Goal: Task Accomplishment & Management: Manage account settings

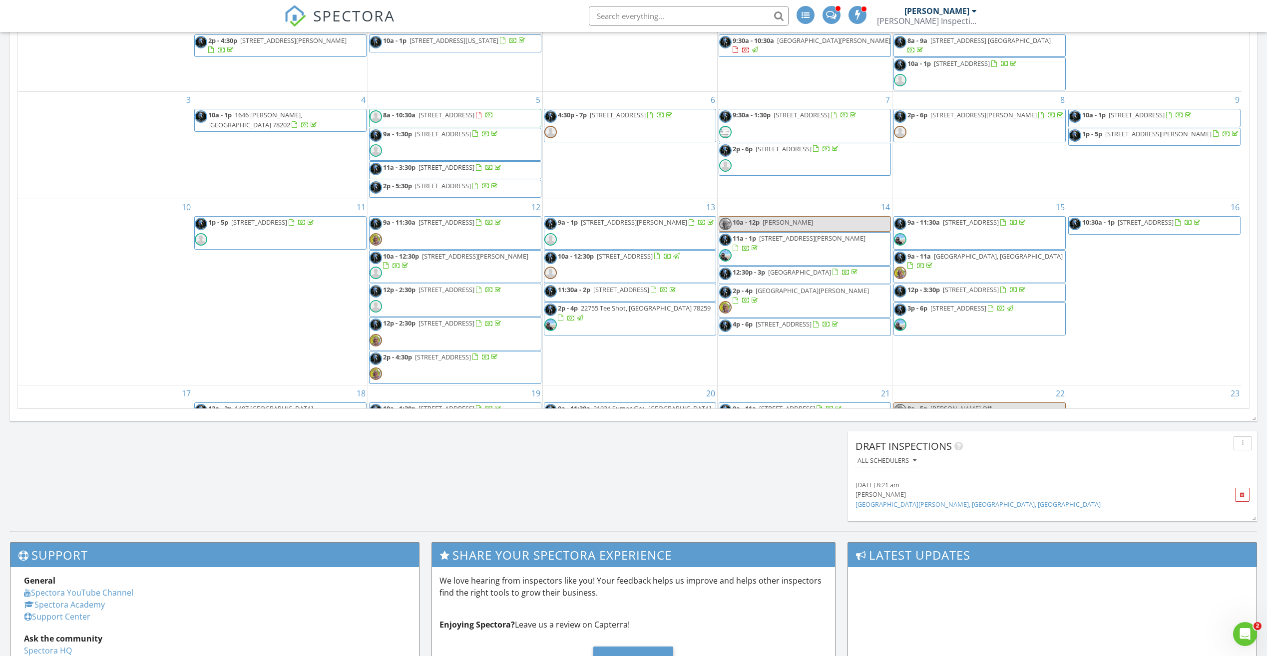
scroll to position [924, 1282]
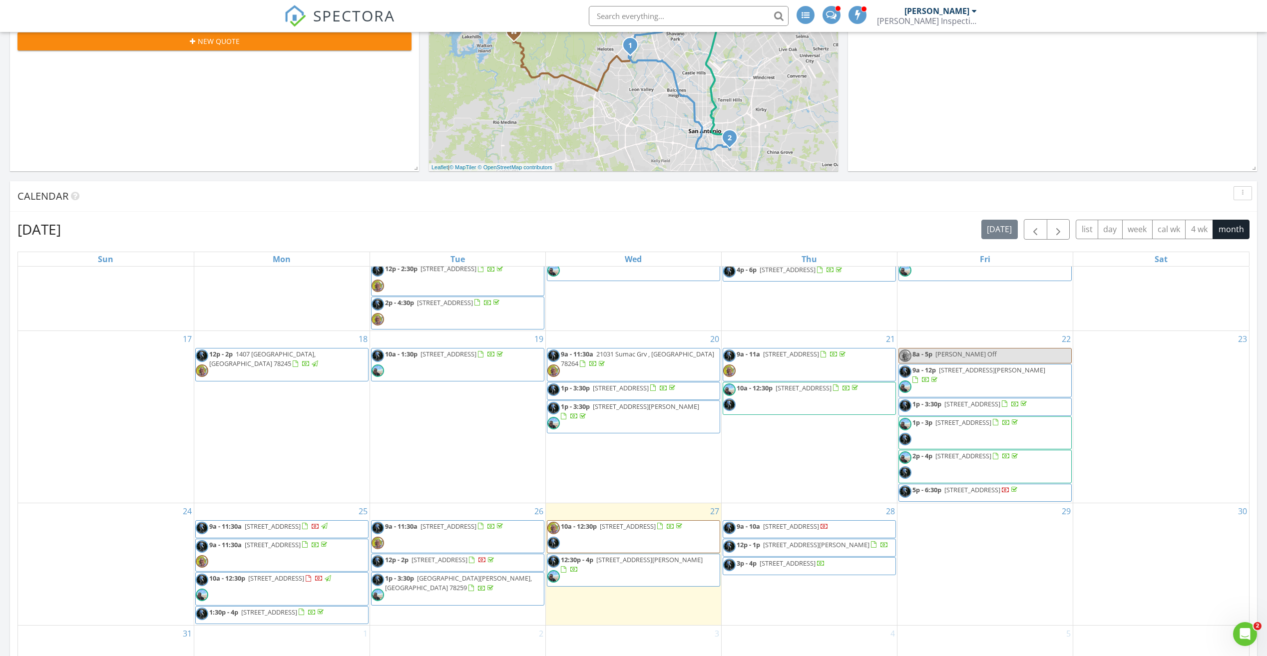
scroll to position [458, 0]
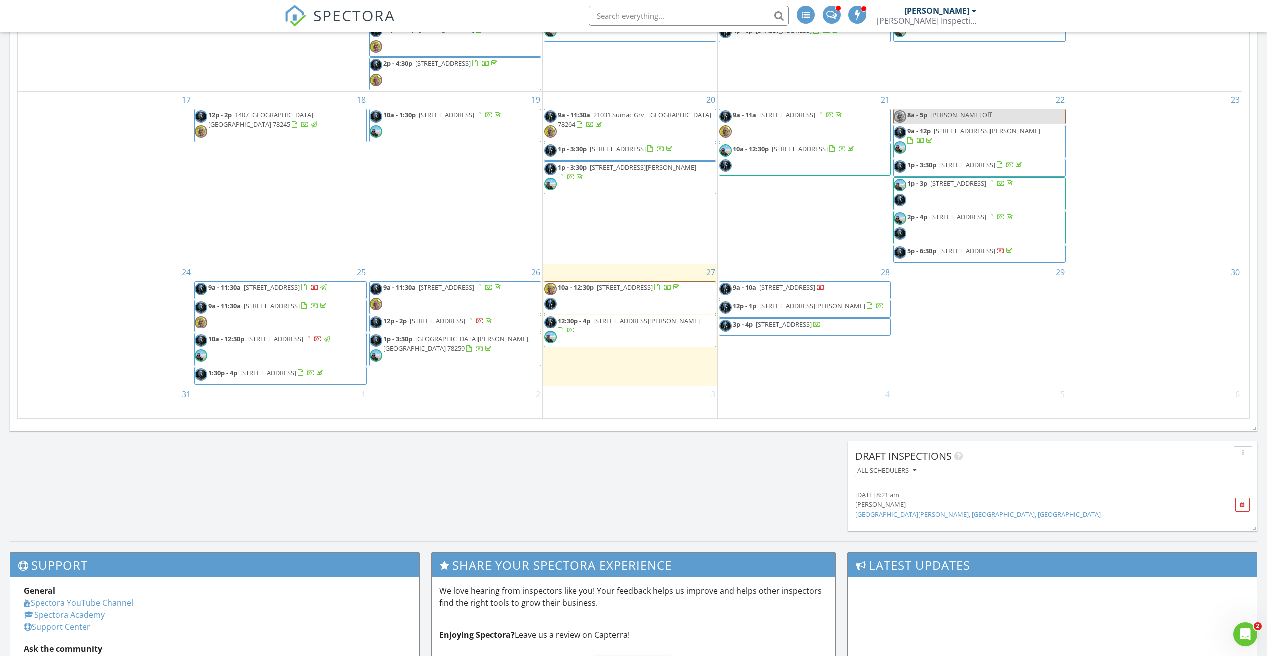
click at [649, 316] on span "[STREET_ADDRESS][PERSON_NAME]" at bounding box center [646, 320] width 106 height 9
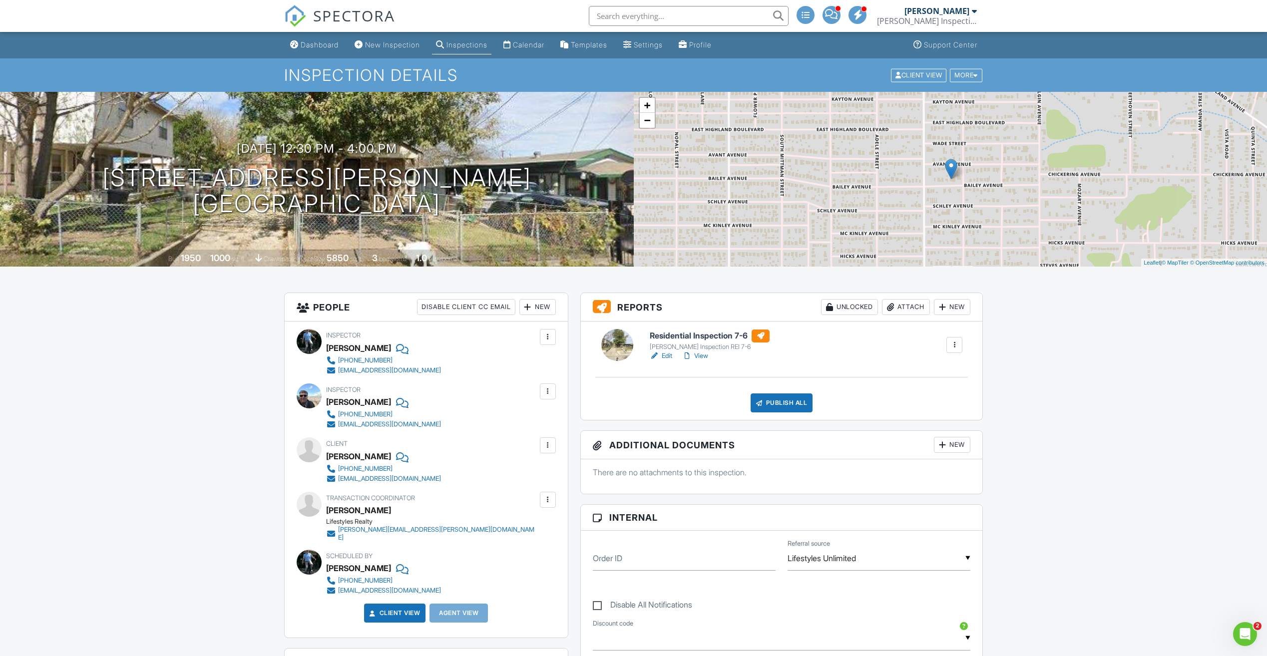
click at [701, 354] on link "View" at bounding box center [695, 356] width 26 height 10
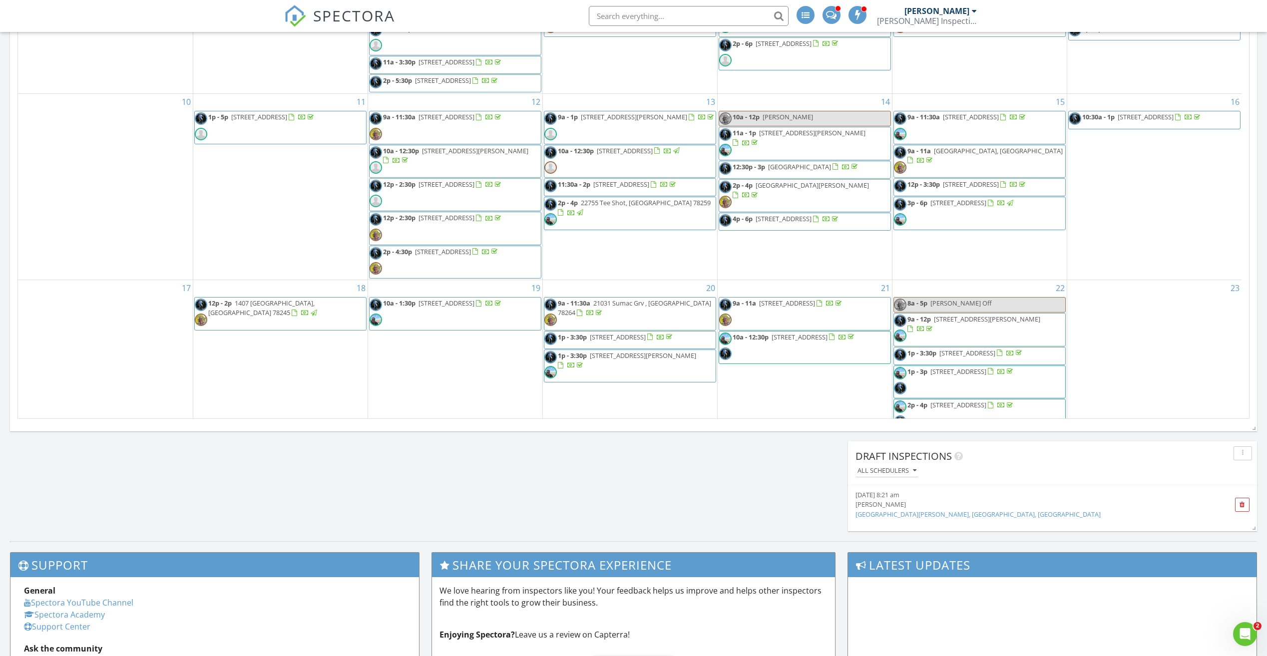
scroll to position [336, 0]
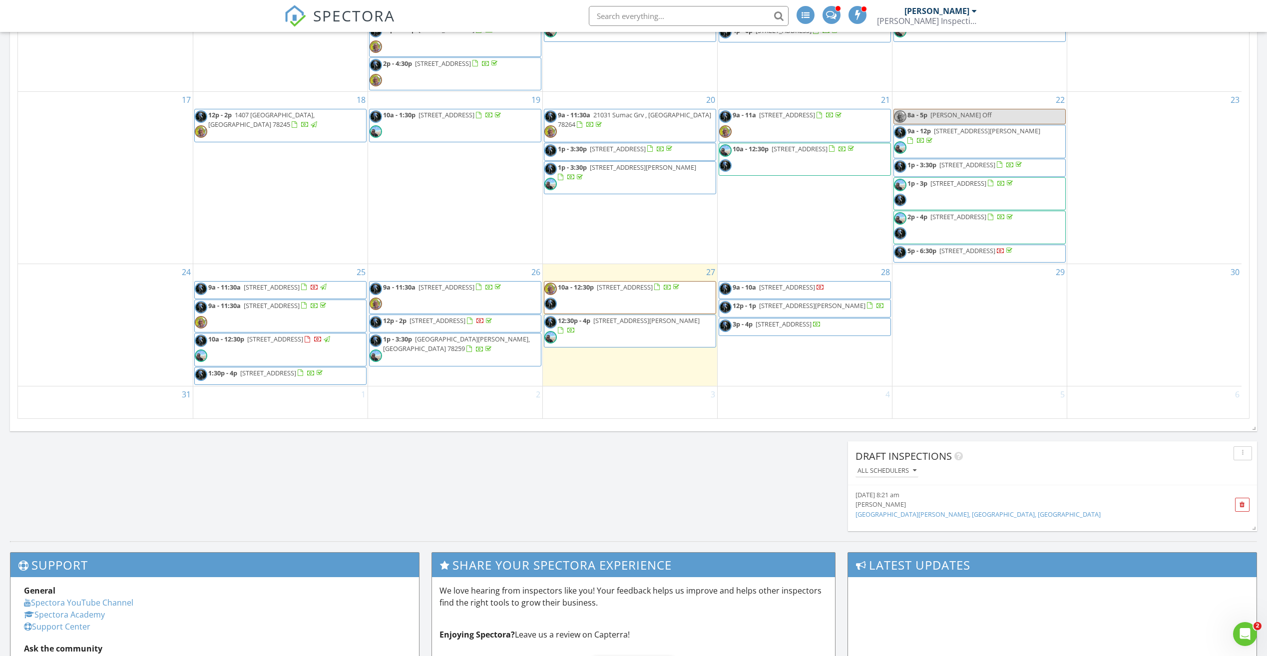
click at [429, 283] on span "[STREET_ADDRESS]" at bounding box center [446, 287] width 56 height 9
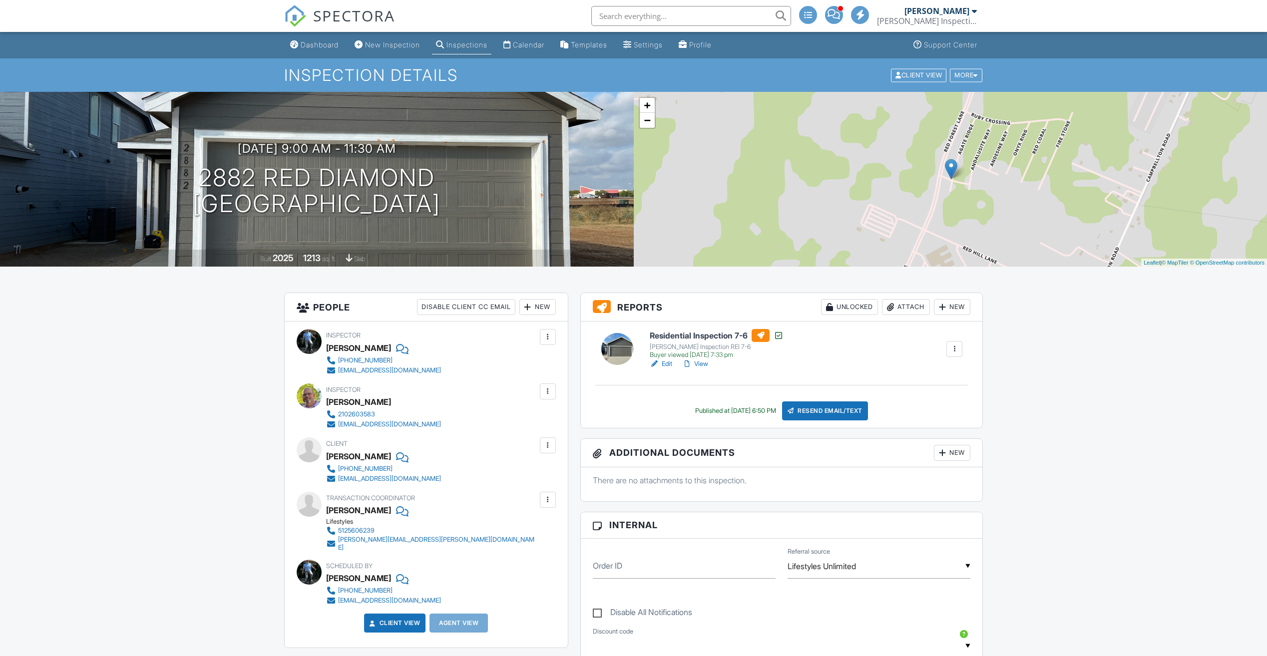
click at [705, 363] on link "View" at bounding box center [695, 364] width 26 height 10
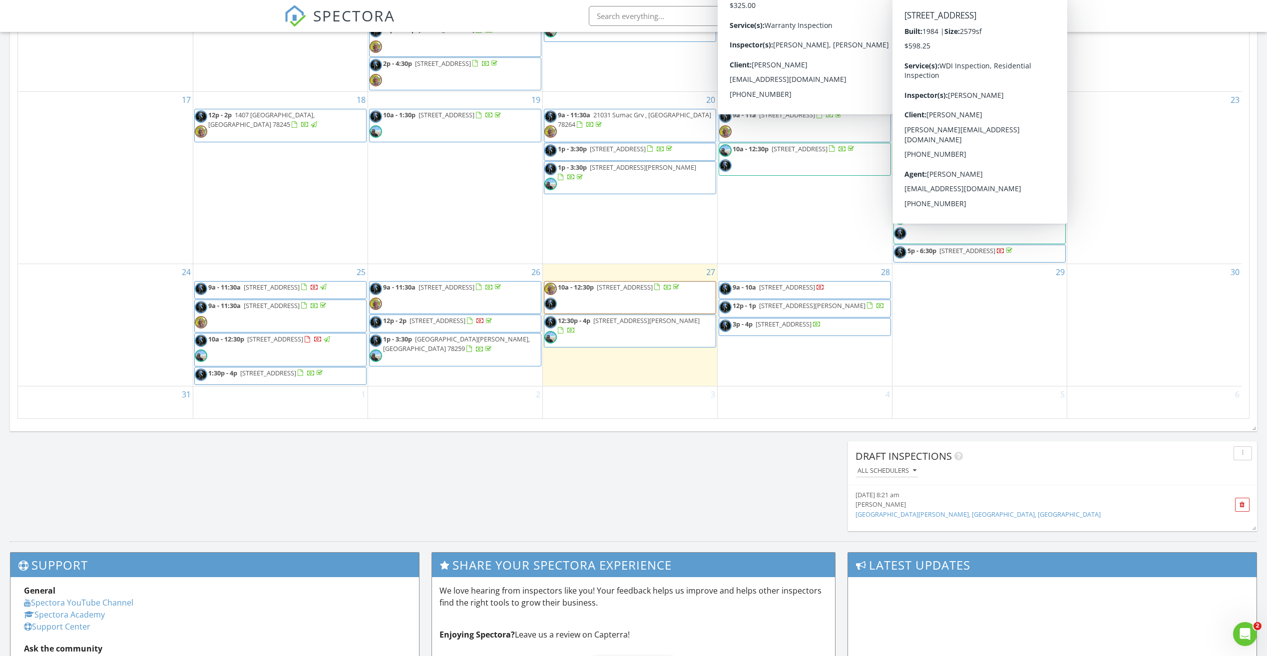
scroll to position [336, 0]
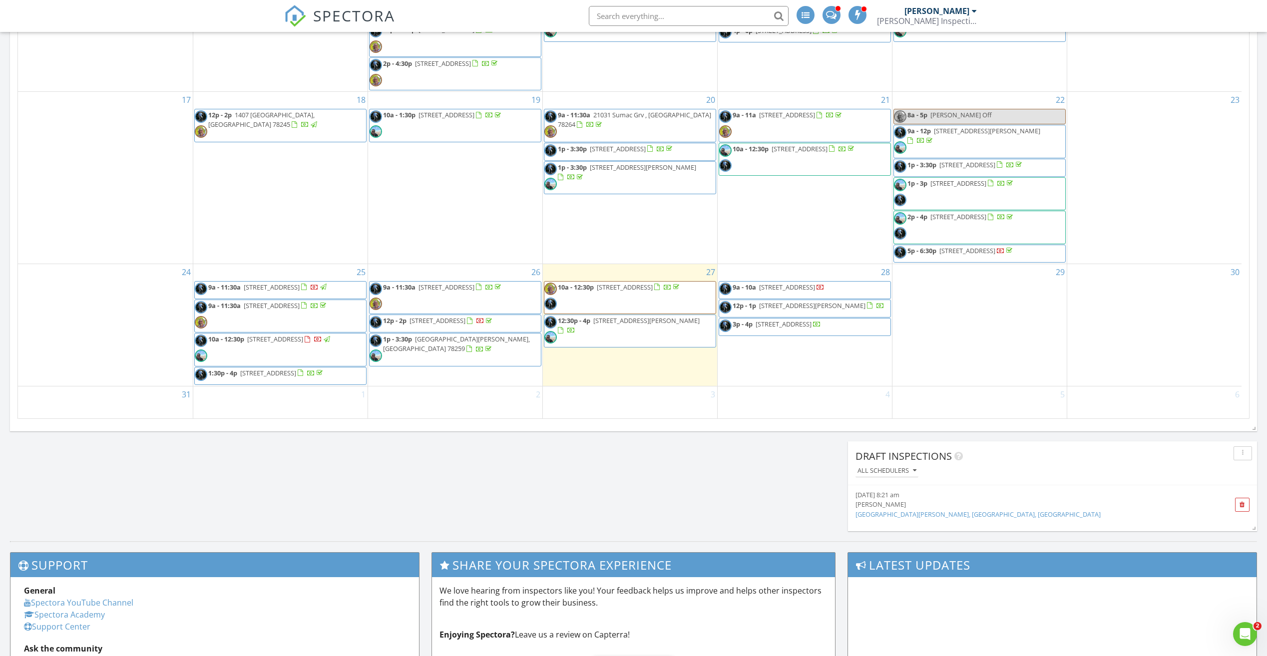
click at [296, 335] on span "4842 Stoneside Dr, San Antonio 78237" at bounding box center [275, 339] width 56 height 9
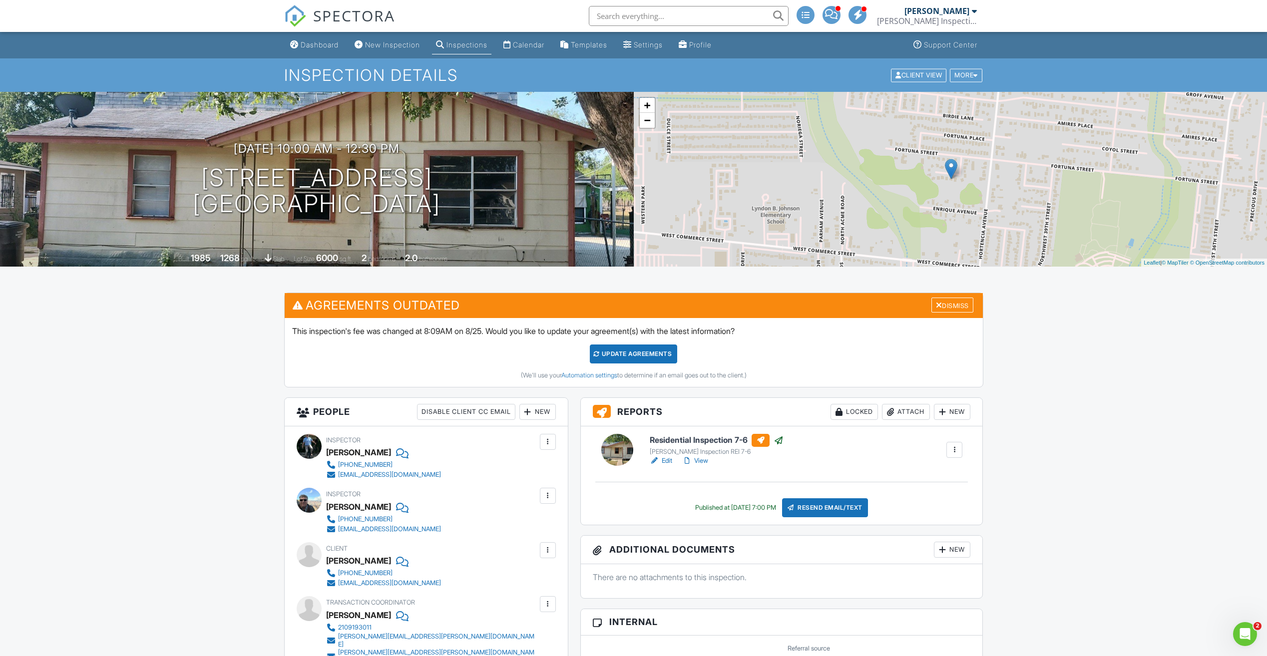
click at [701, 461] on link "View" at bounding box center [695, 461] width 26 height 10
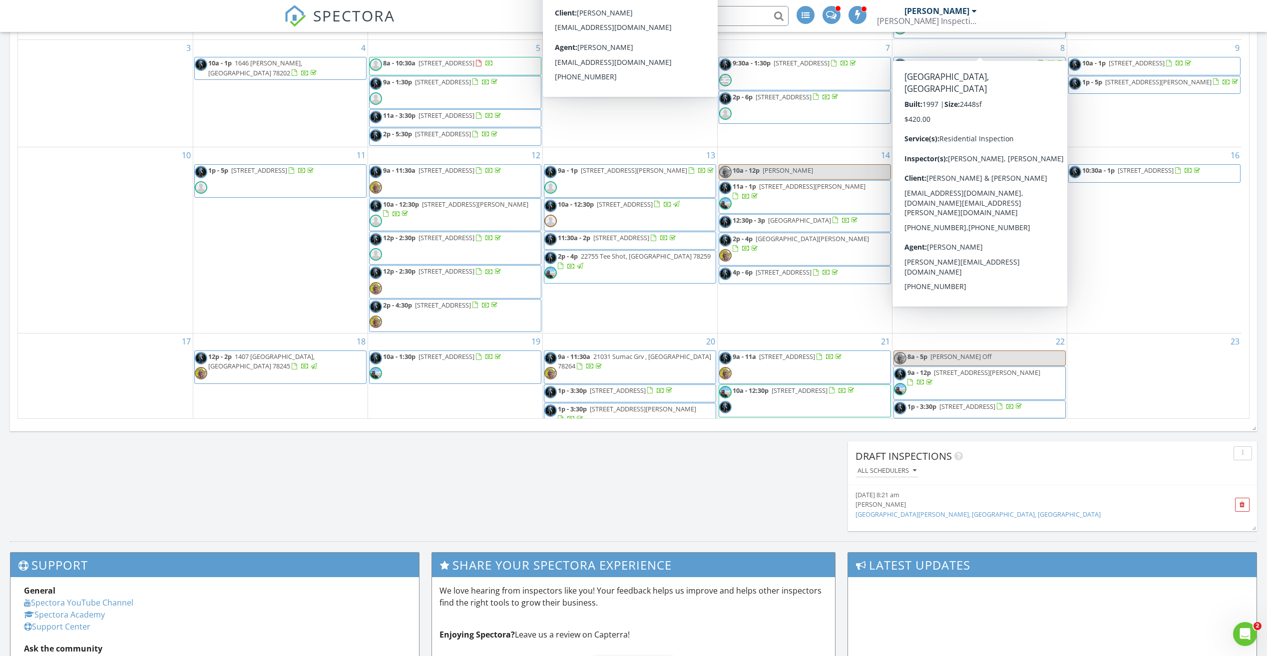
scroll to position [336, 0]
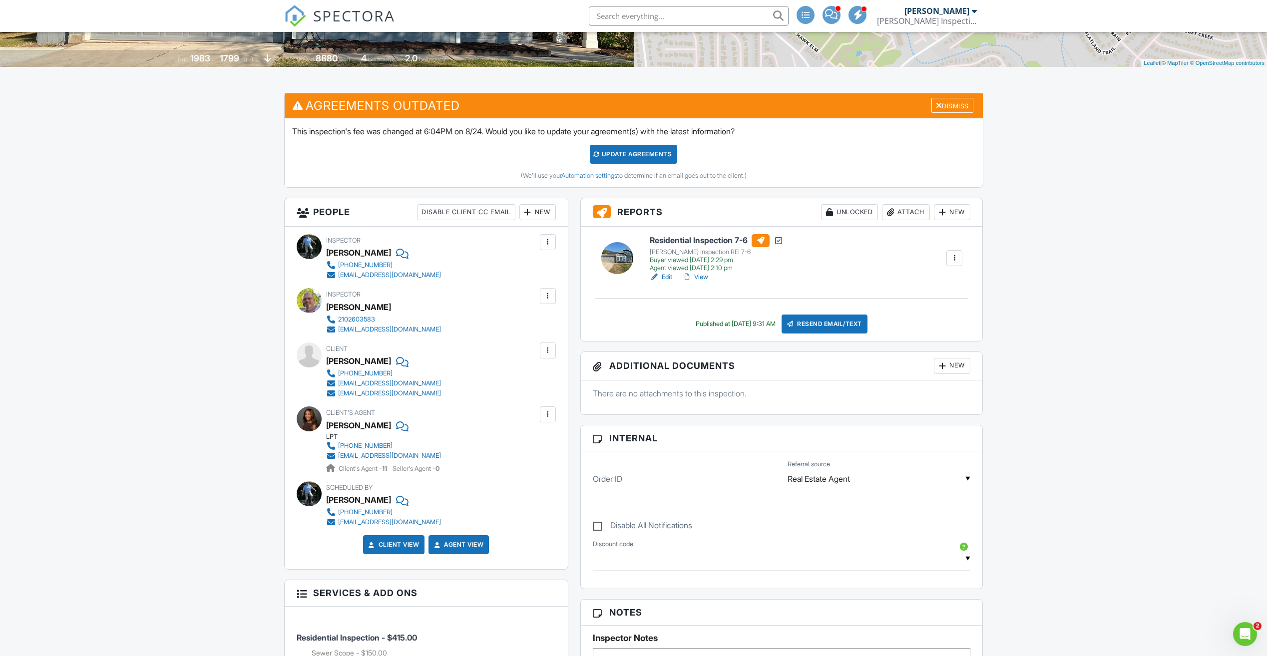
click at [706, 277] on link "View" at bounding box center [695, 277] width 26 height 10
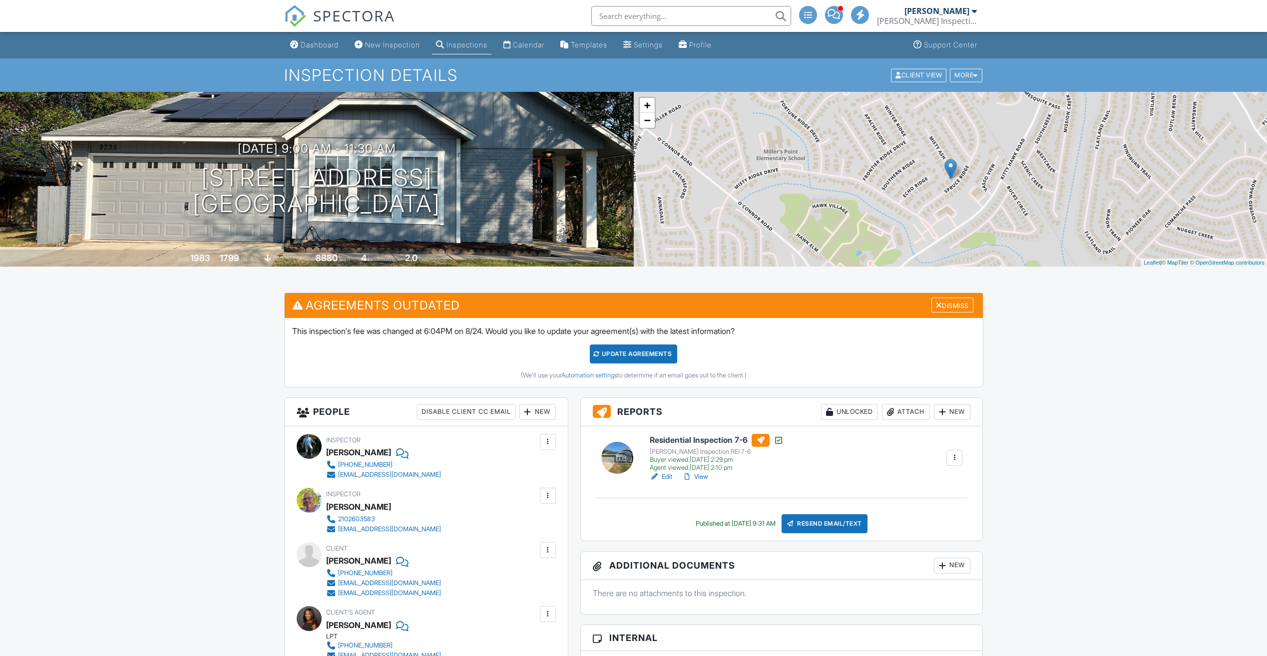
scroll to position [198, 0]
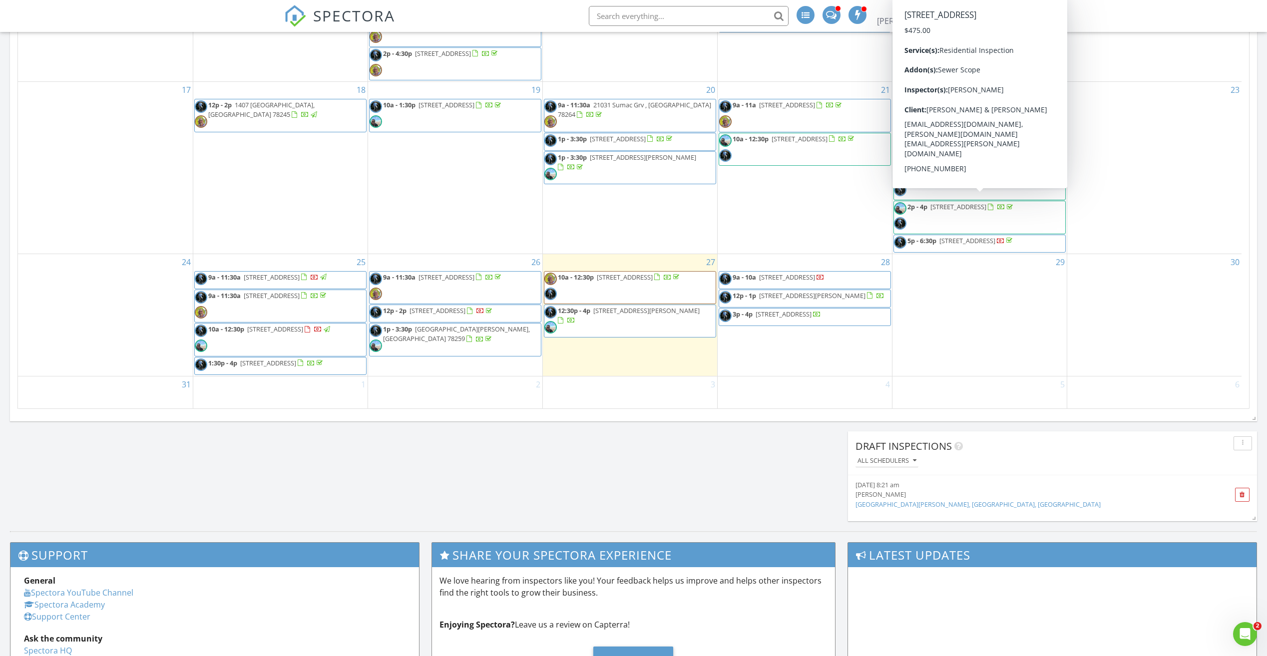
scroll to position [336, 0]
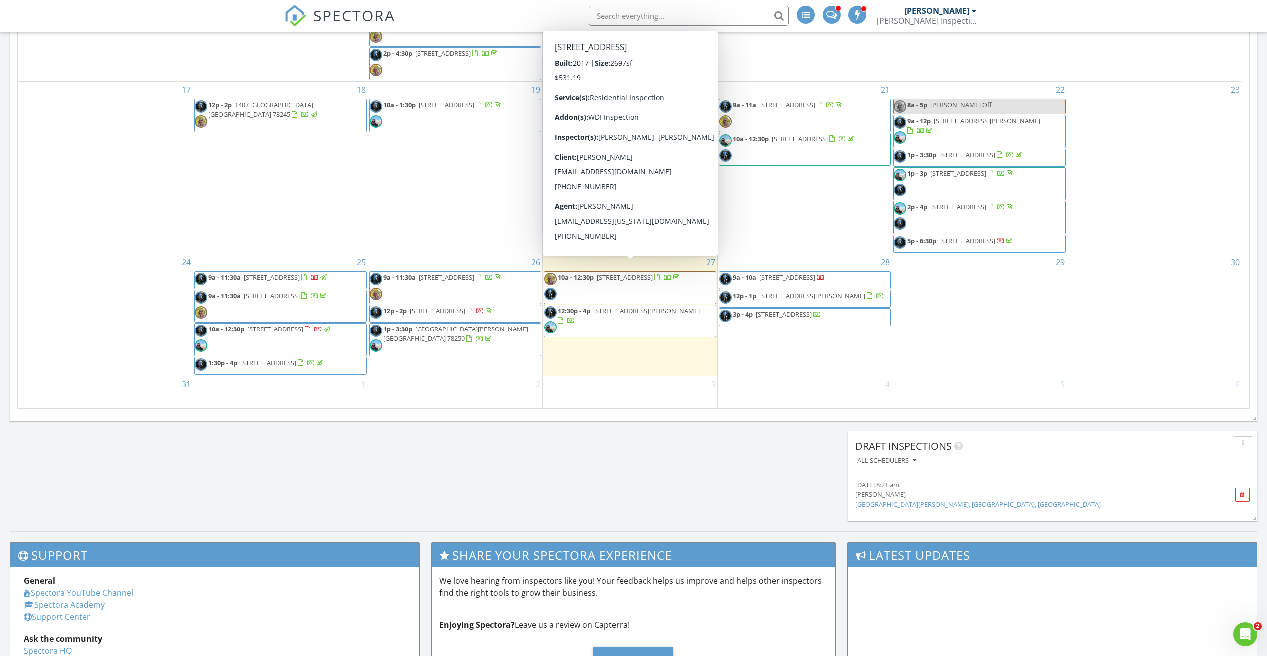
click at [619, 273] on span "11131 Pomona Park, San Antonio 78249" at bounding box center [625, 277] width 56 height 9
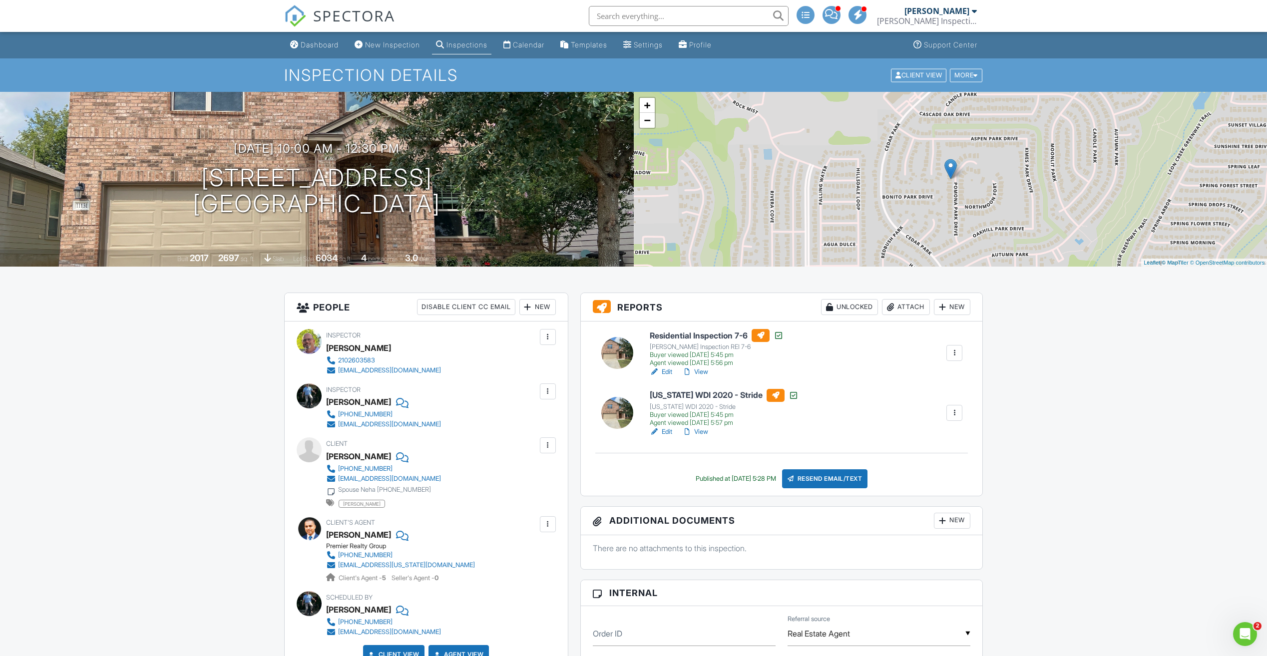
click at [703, 372] on link "View" at bounding box center [695, 372] width 26 height 10
